Goal: Information Seeking & Learning: Learn about a topic

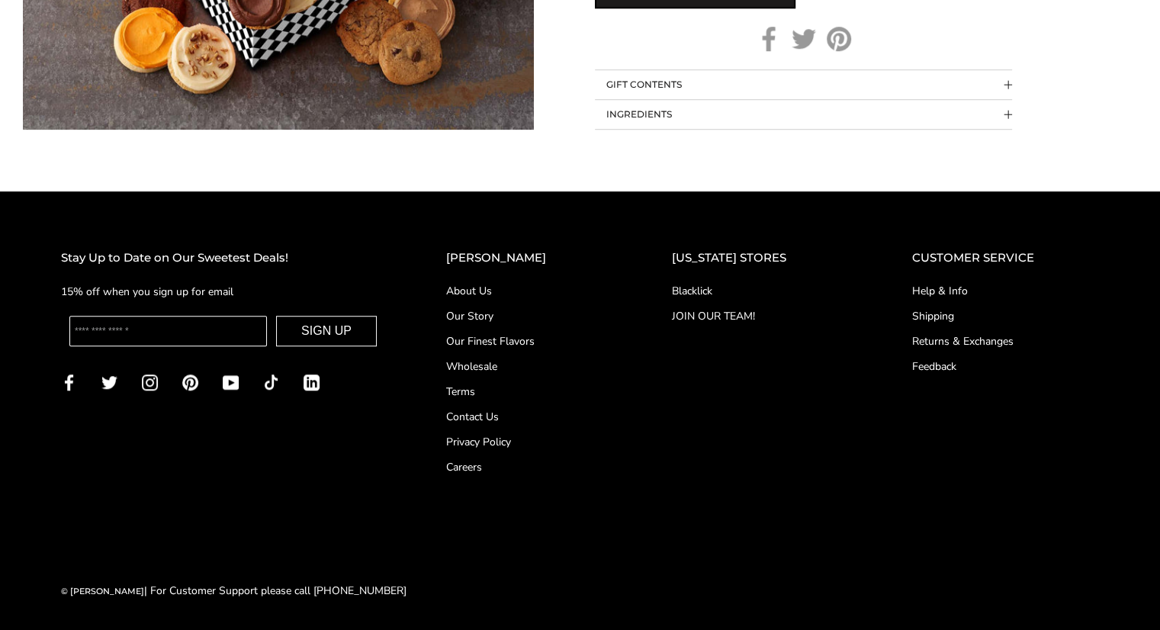
click at [940, 308] on link "Shipping" at bounding box center [1005, 316] width 187 height 16
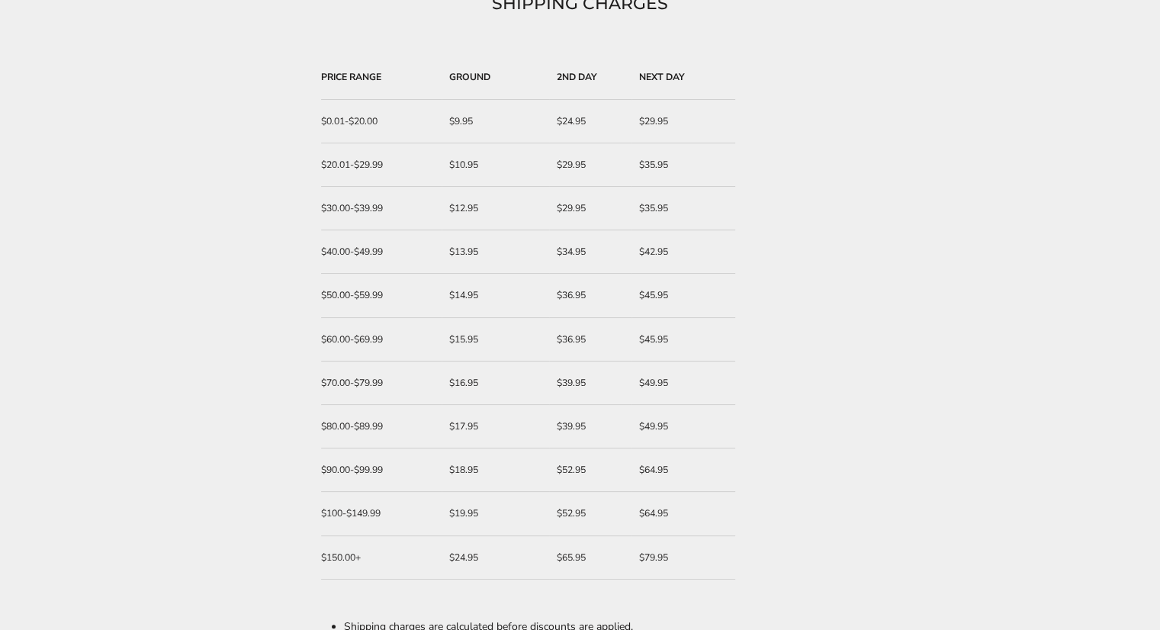
scroll to position [229, 0]
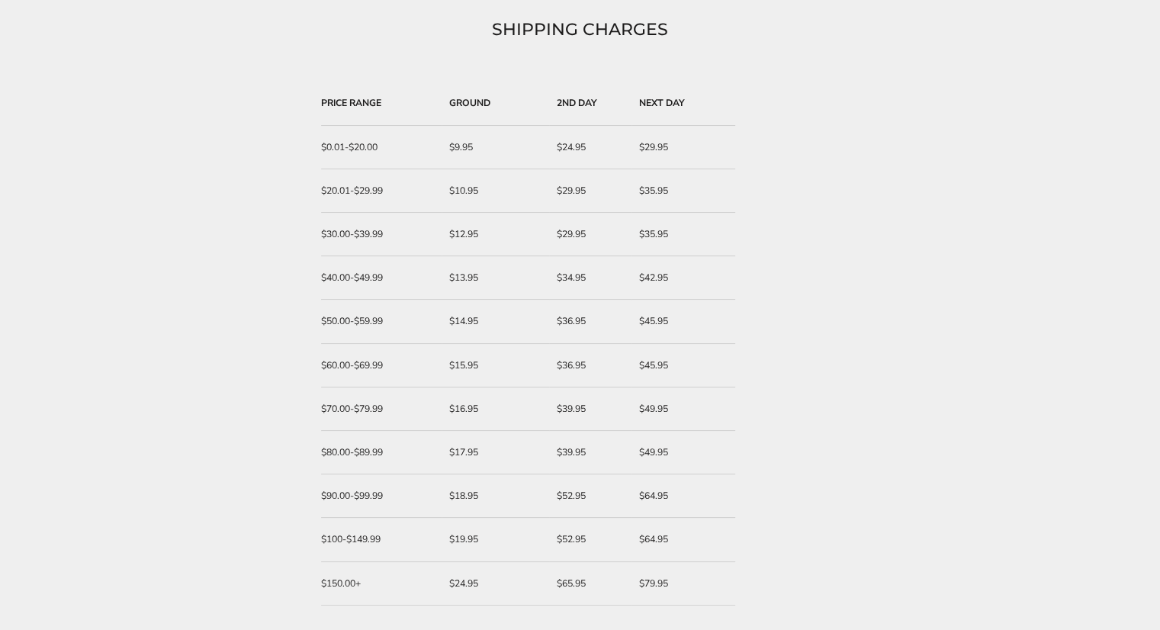
drag, startPoint x: 602, startPoint y: 95, endPoint x: 340, endPoint y: 549, distance: 524.4
click at [610, 118] on td "2ND DAY" at bounding box center [590, 103] width 82 height 43
drag, startPoint x: 556, startPoint y: 398, endPoint x: 412, endPoint y: 201, distance: 244.6
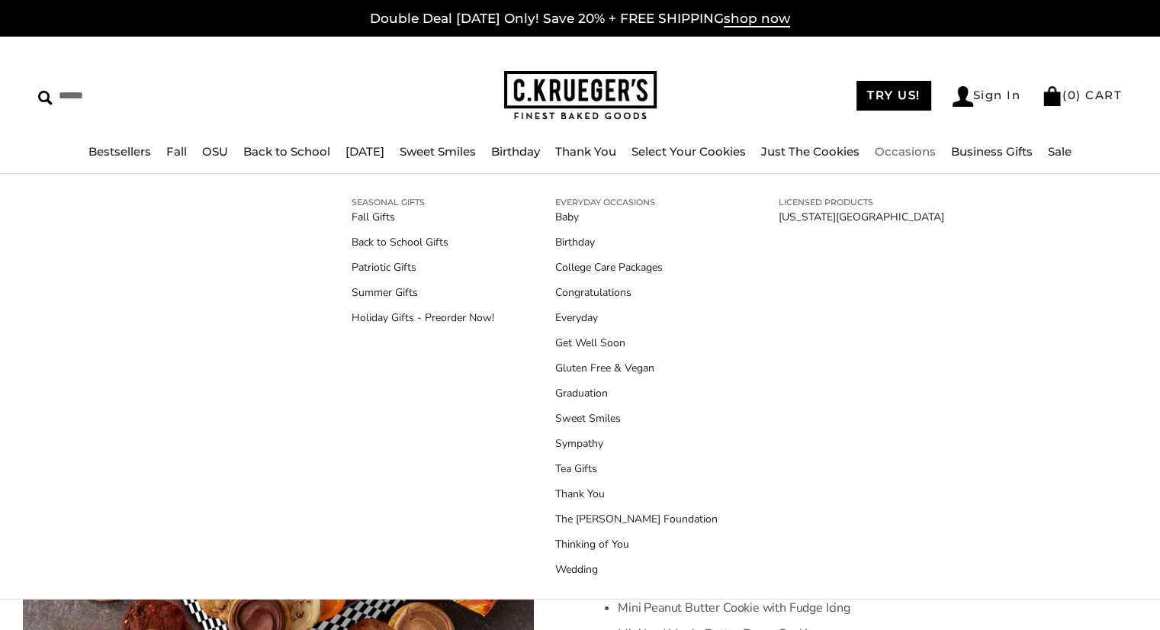
click at [909, 153] on link "Occasions" at bounding box center [905, 151] width 61 height 14
click at [922, 152] on link "Occasions" at bounding box center [905, 151] width 61 height 14
click at [583, 316] on link "Everyday" at bounding box center [636, 318] width 163 height 16
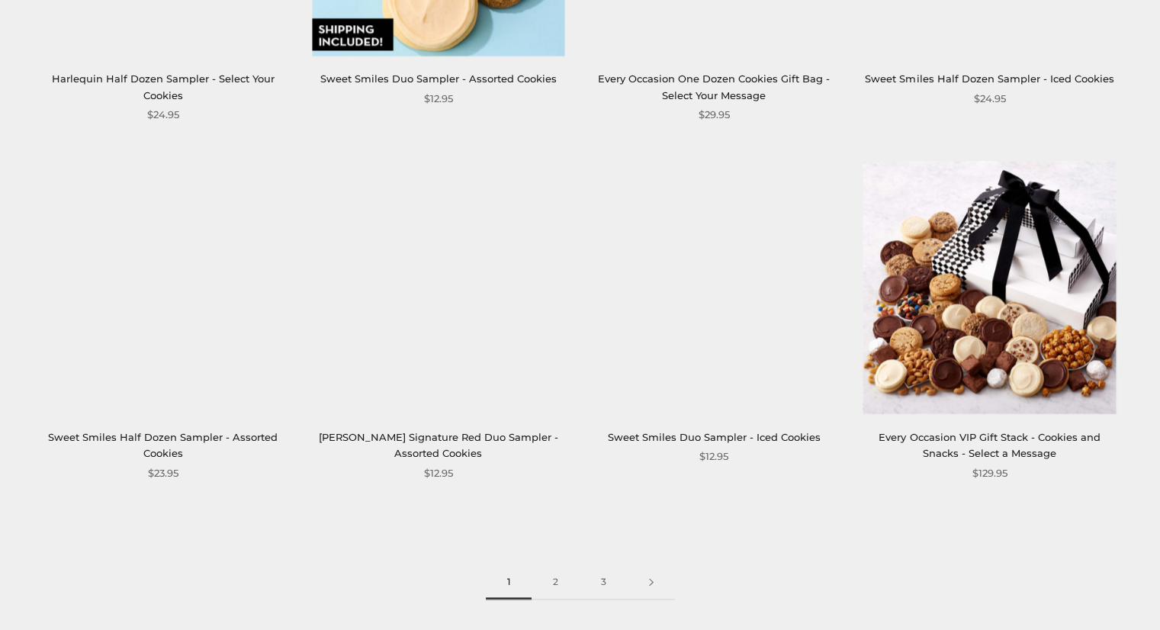
scroll to position [2060, 0]
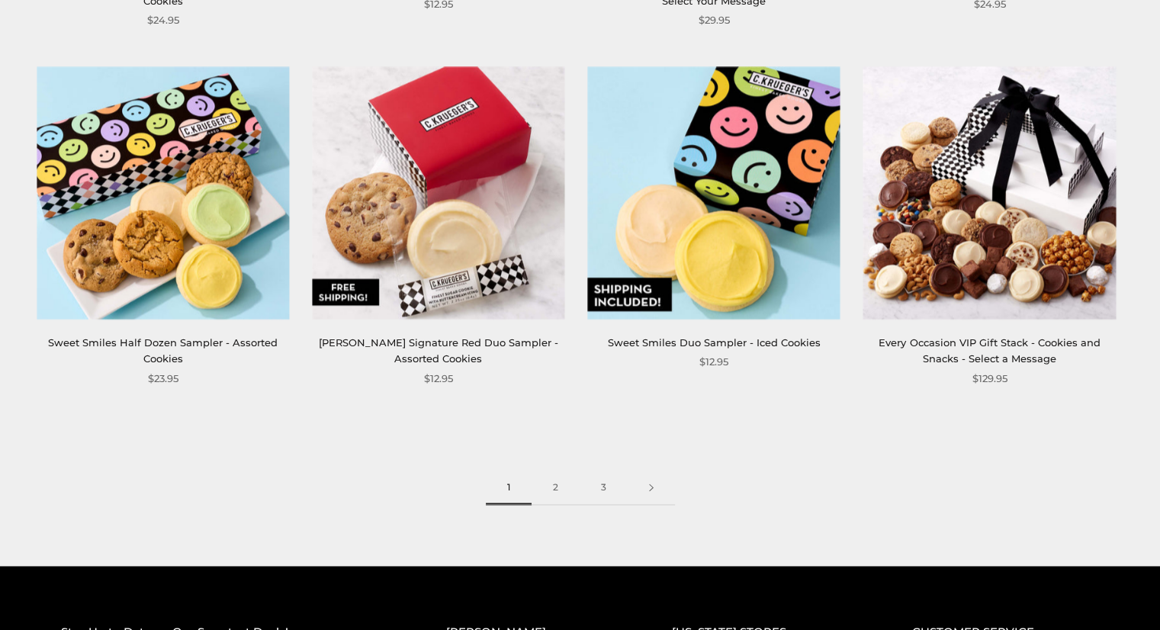
click at [942, 233] on img at bounding box center [990, 193] width 253 height 253
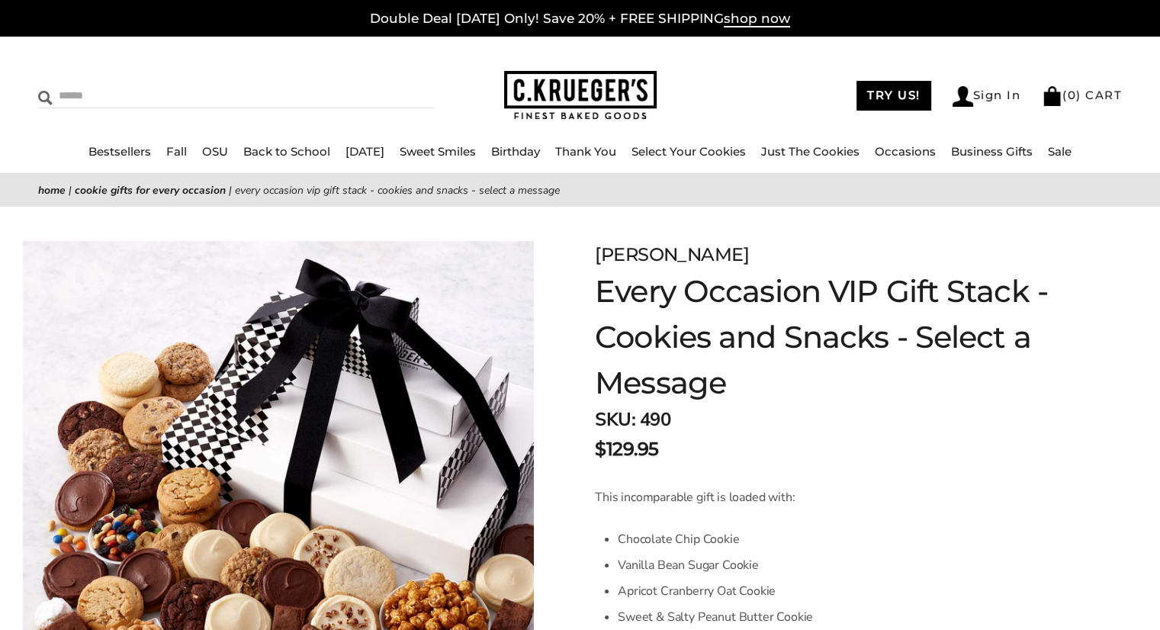
click at [79, 92] on input "Search" at bounding box center [166, 96] width 257 height 24
type input "*****"
click at [393, 84] on input "******" at bounding box center [413, 94] width 41 height 21
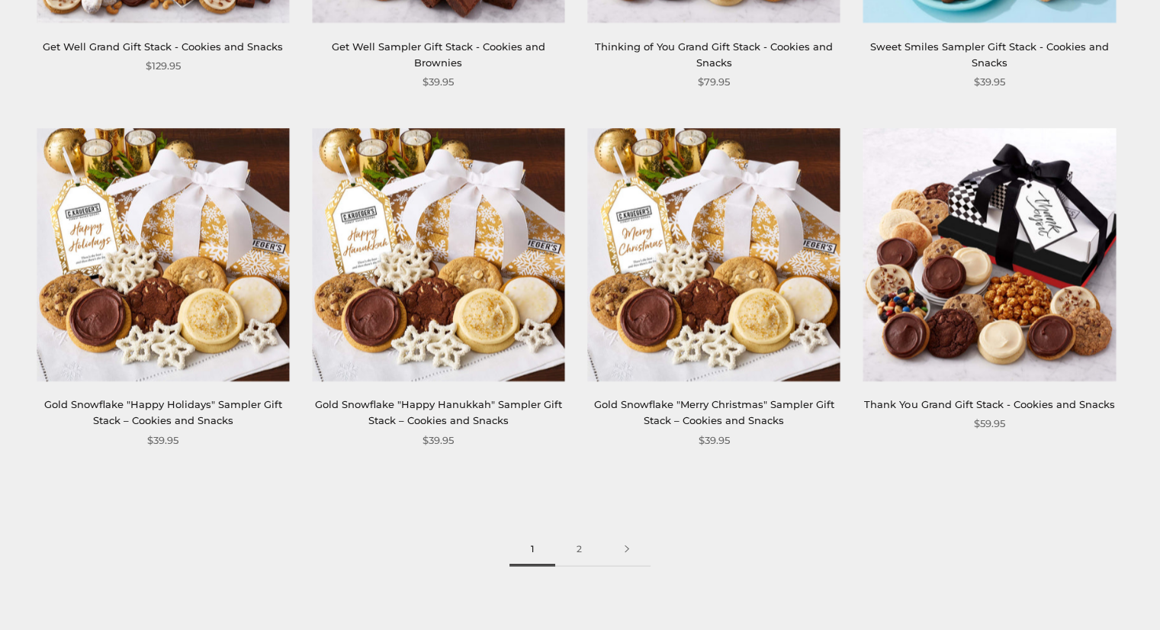
scroll to position [3211, 0]
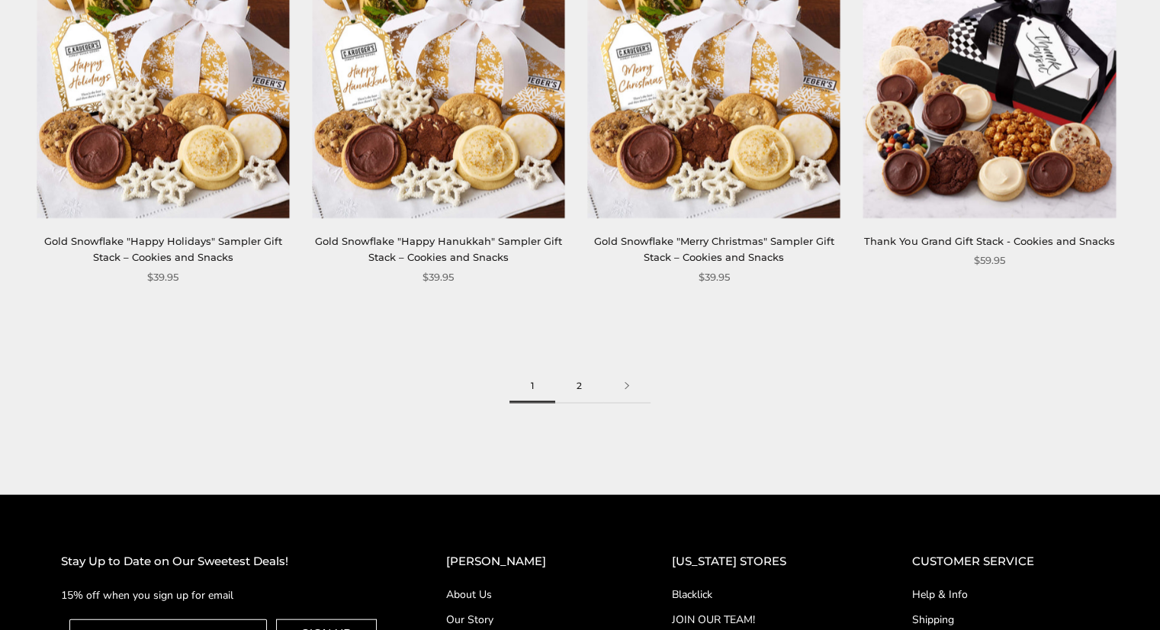
click at [580, 388] on link "2" at bounding box center [579, 386] width 48 height 34
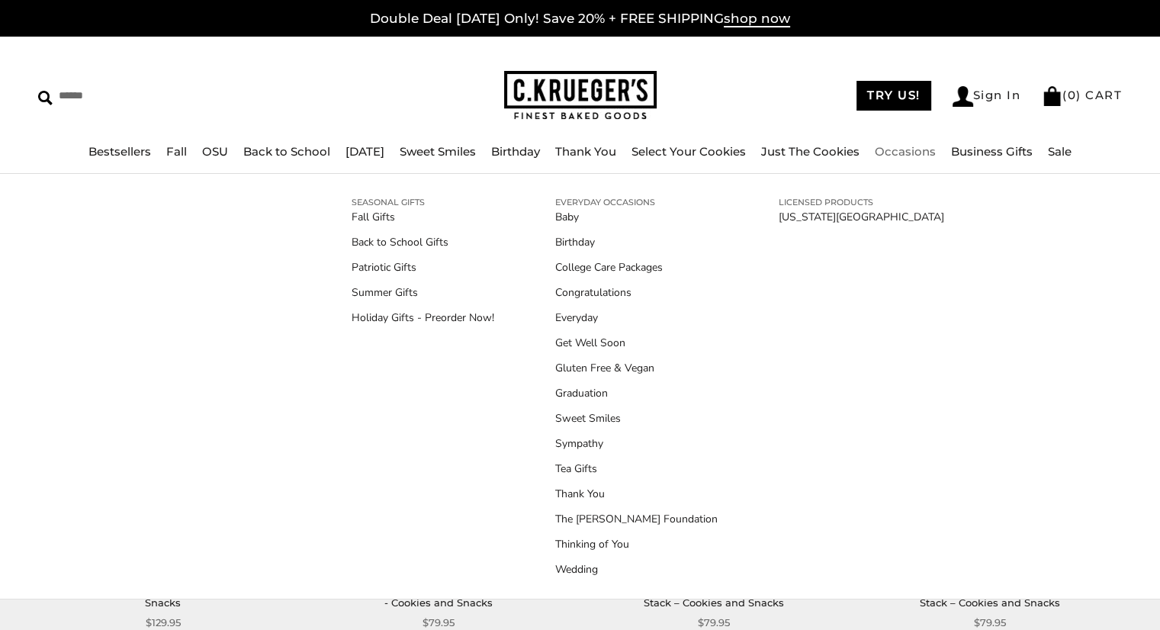
click at [903, 153] on link "Occasions" at bounding box center [905, 151] width 61 height 14
click at [823, 214] on link "[US_STATE][GEOGRAPHIC_DATA]" at bounding box center [862, 217] width 166 height 16
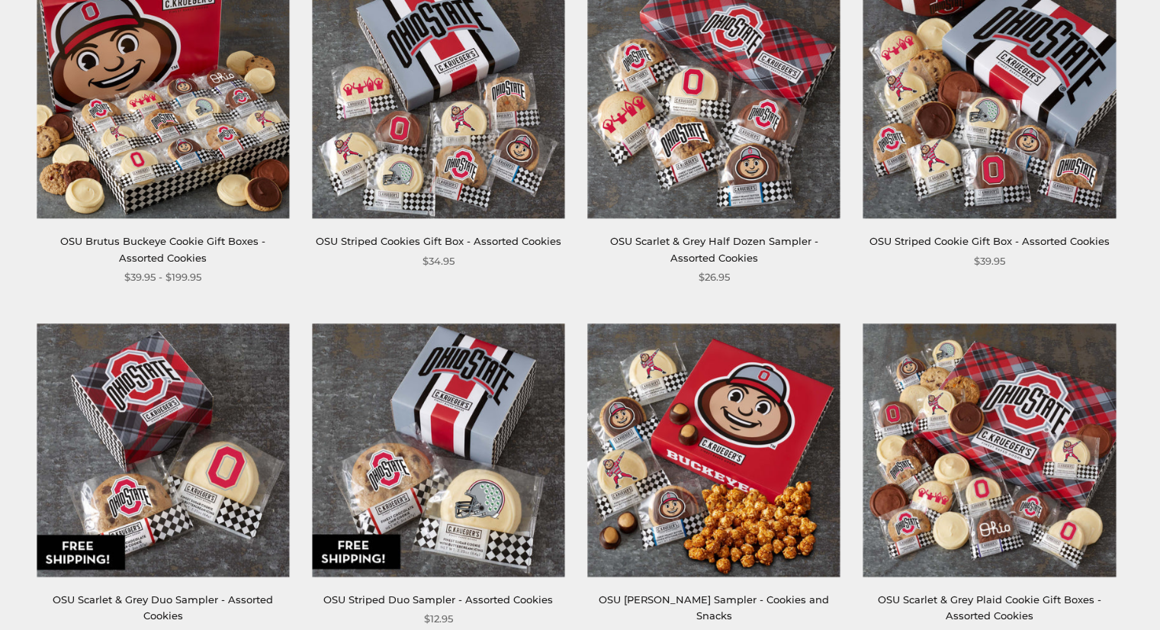
scroll to position [305, 0]
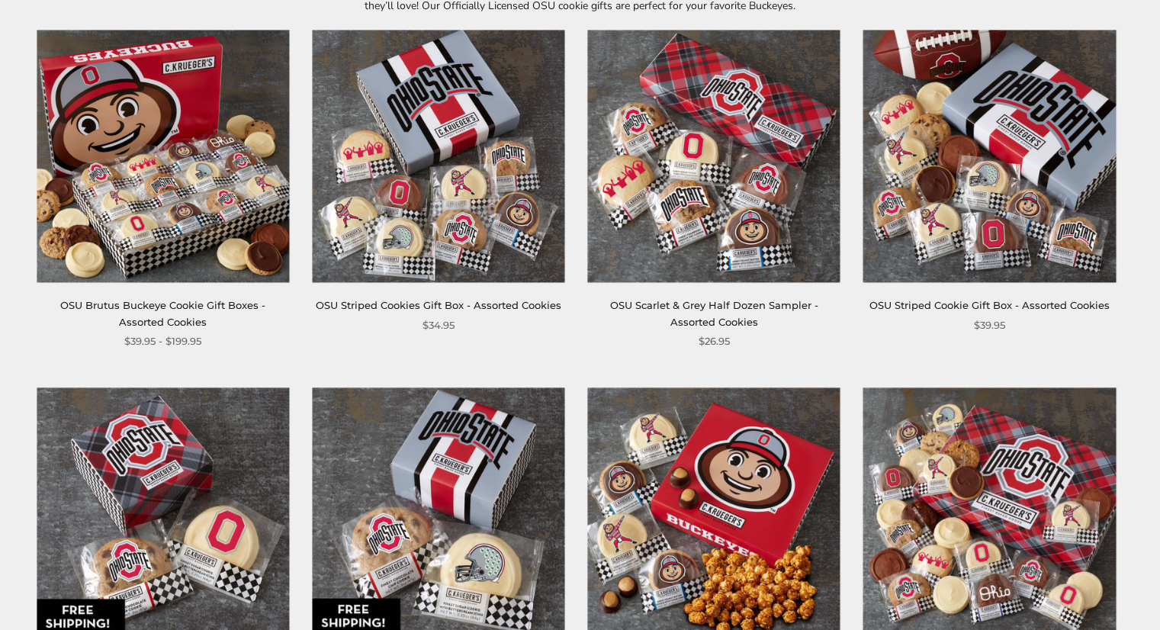
click at [173, 156] on img at bounding box center [163, 156] width 253 height 253
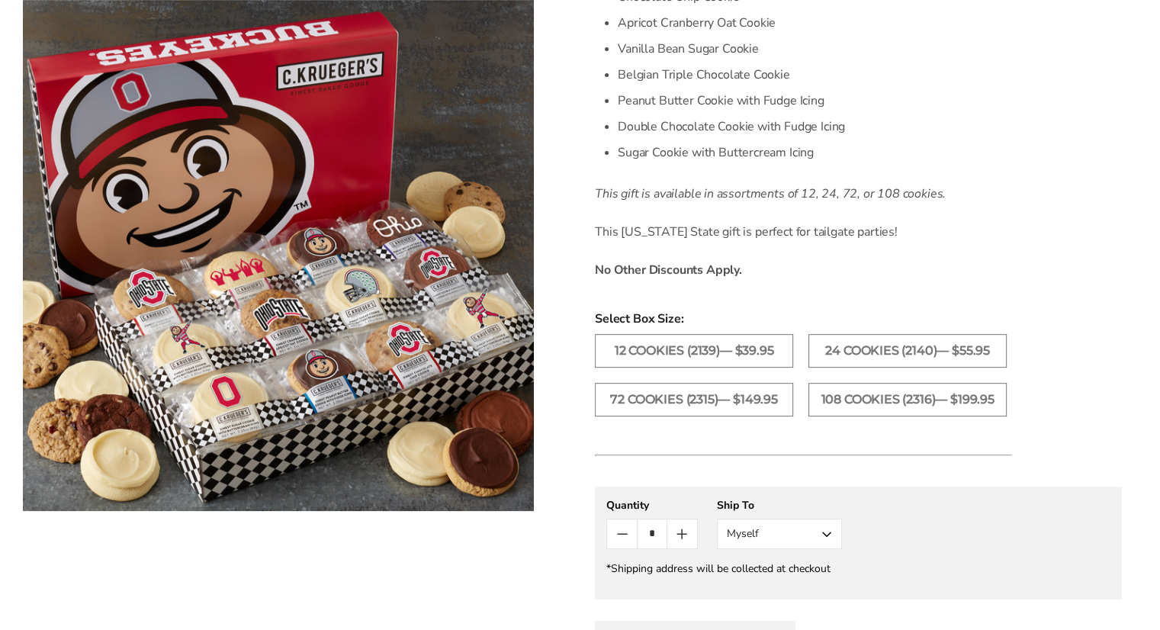
scroll to position [534, 0]
